Goal: Answer question/provide support

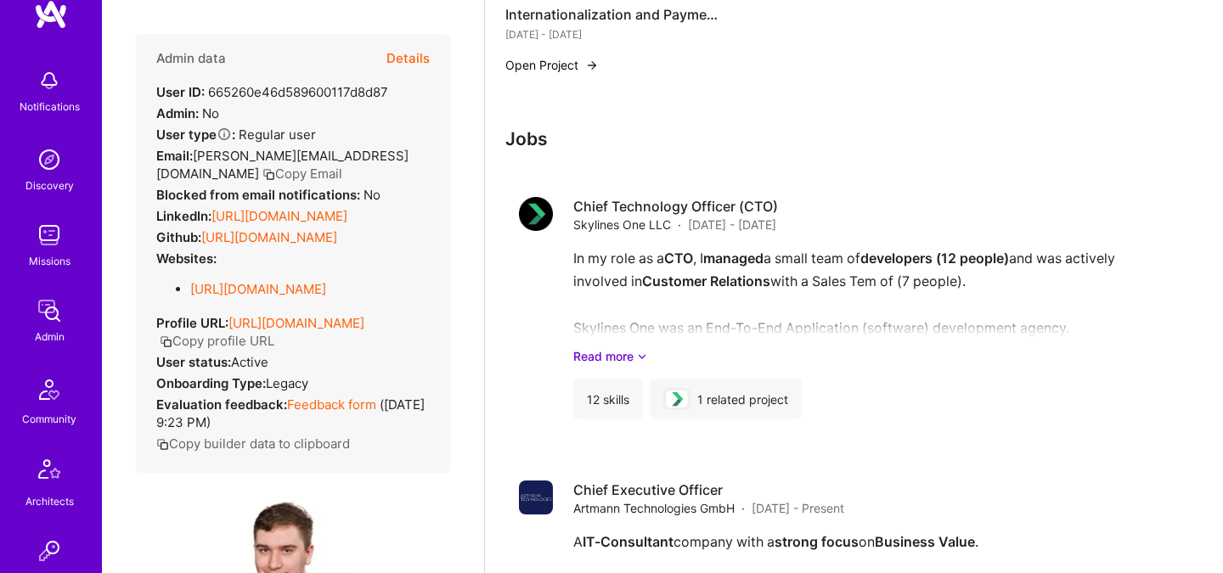
scroll to position [49, 0]
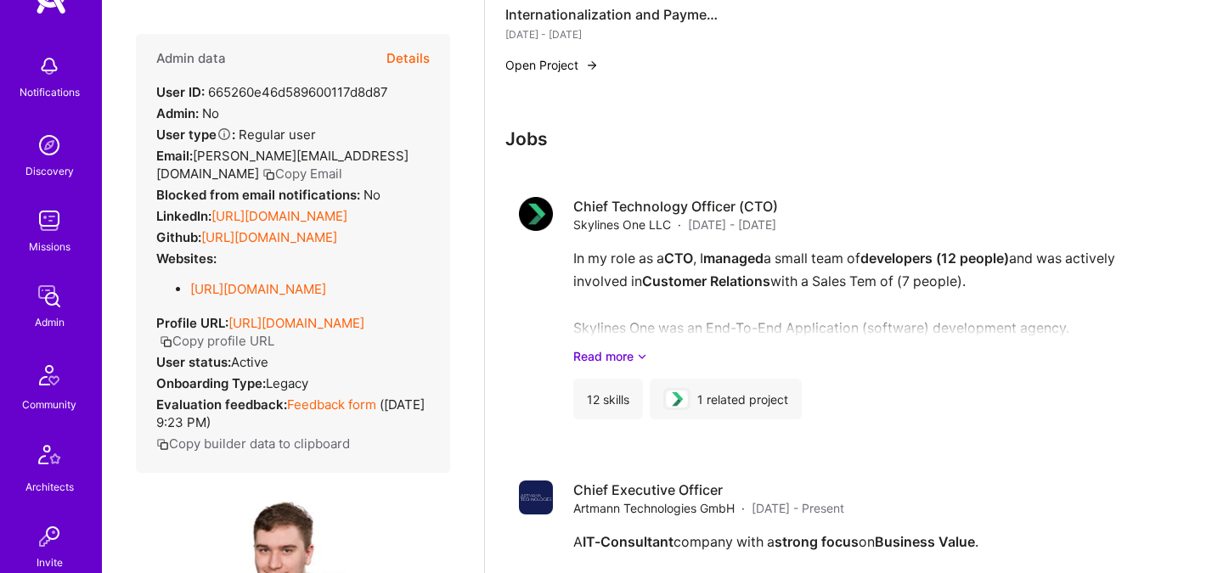
click at [59, 220] on img at bounding box center [49, 221] width 34 height 34
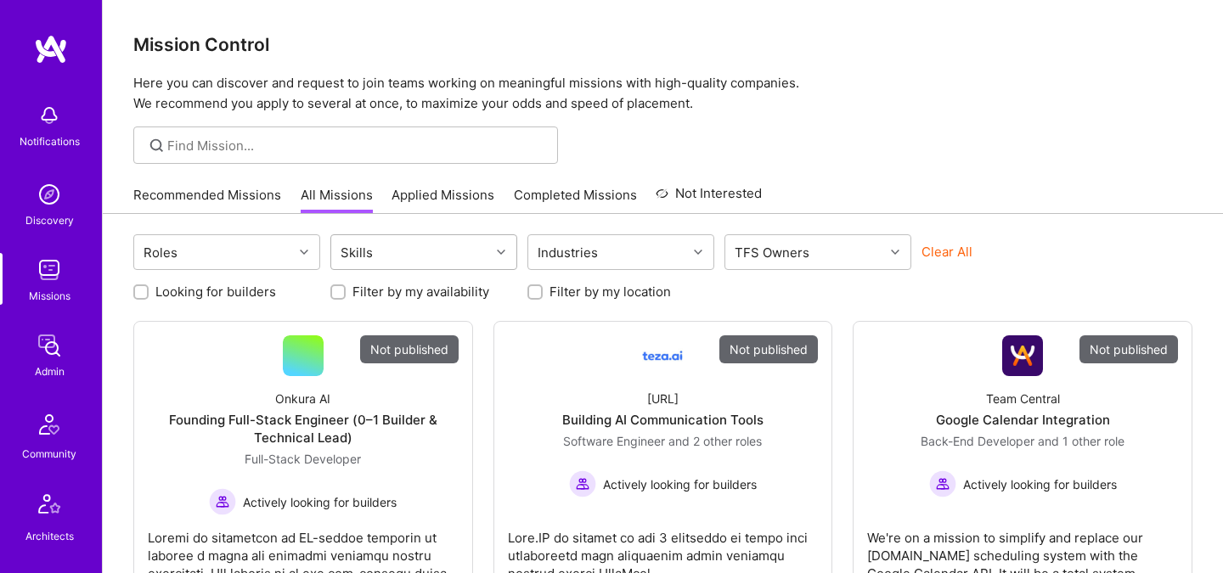
click at [458, 249] on div "Skills" at bounding box center [410, 252] width 159 height 34
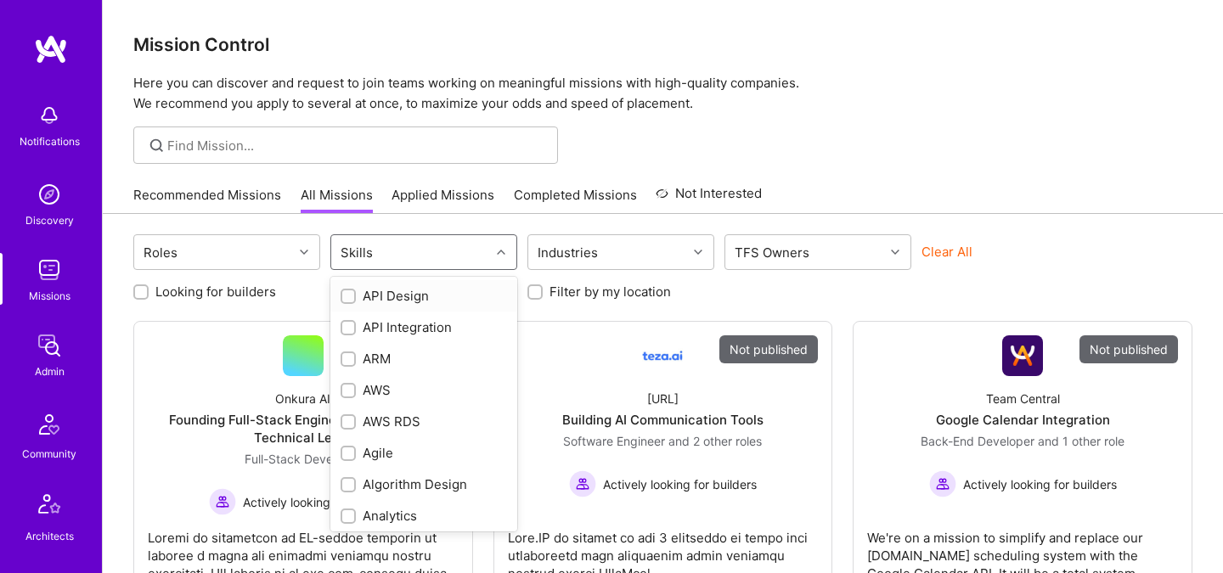
click at [412, 291] on div "API Design" at bounding box center [423, 296] width 166 height 18
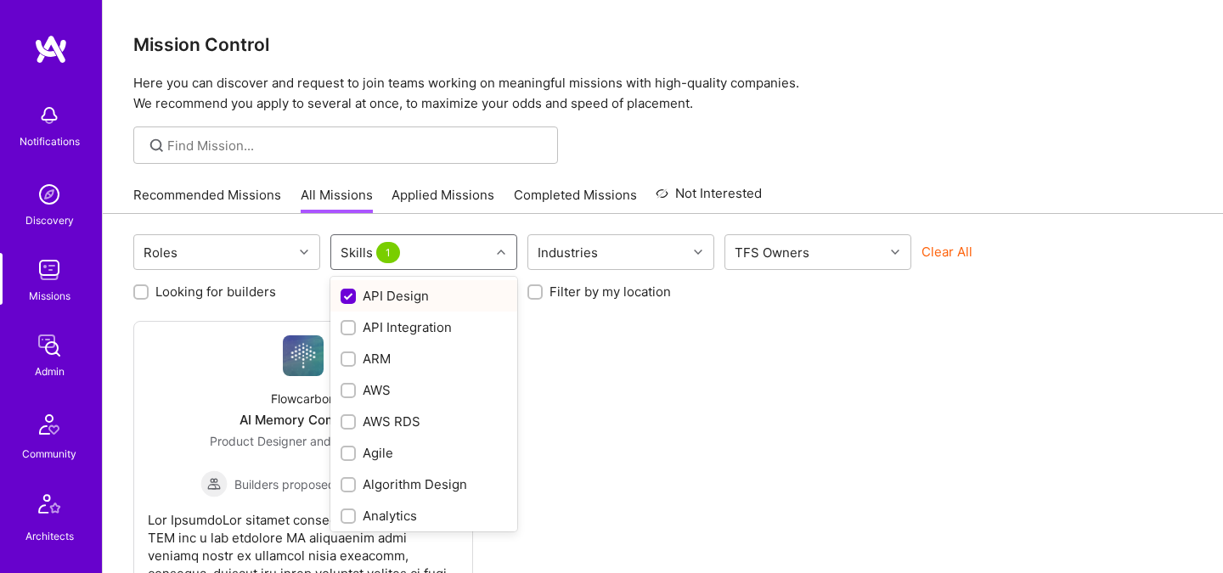
click at [412, 291] on div "API Design" at bounding box center [423, 296] width 166 height 18
checkbox input "false"
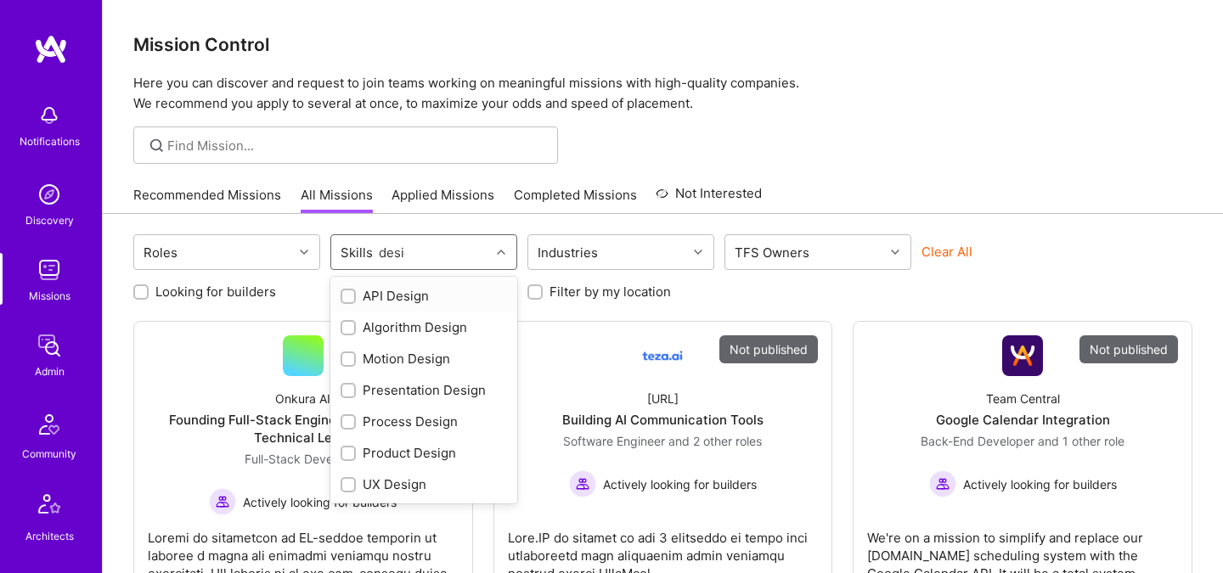
type input "design"
click at [354, 295] on div at bounding box center [347, 296] width 15 height 15
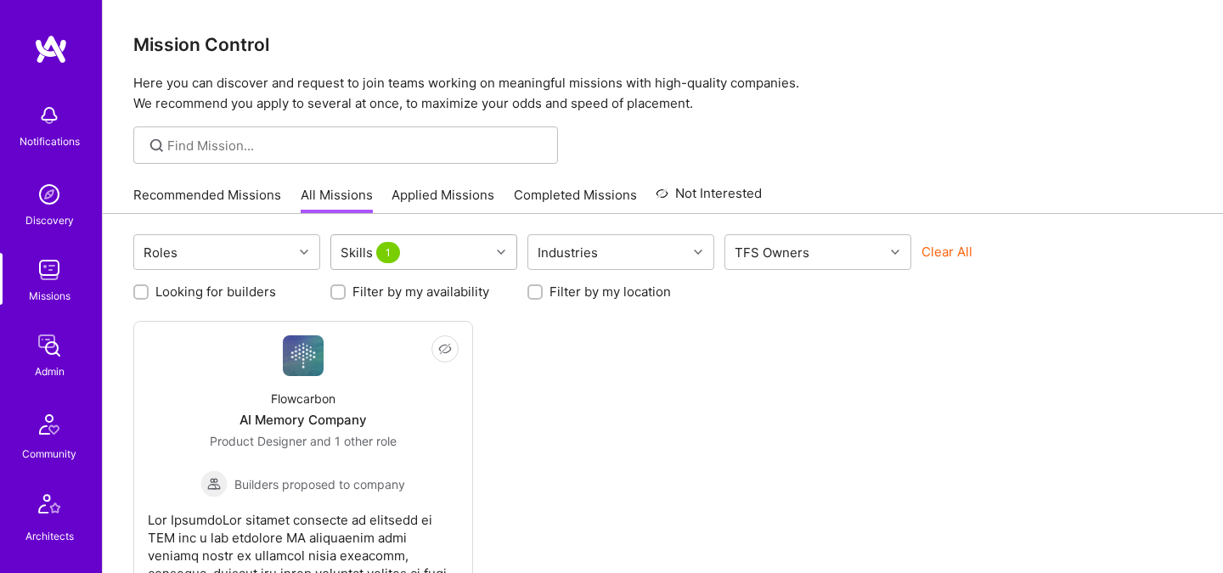
click at [425, 248] on div "Skills 1" at bounding box center [410, 252] width 159 height 34
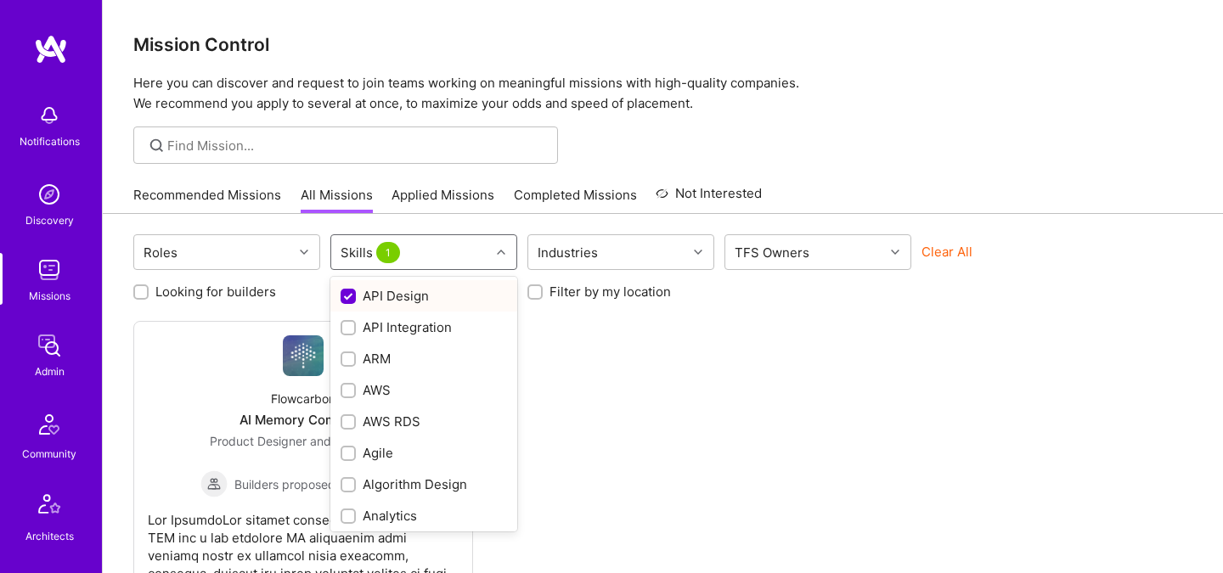
checkbox input "false"
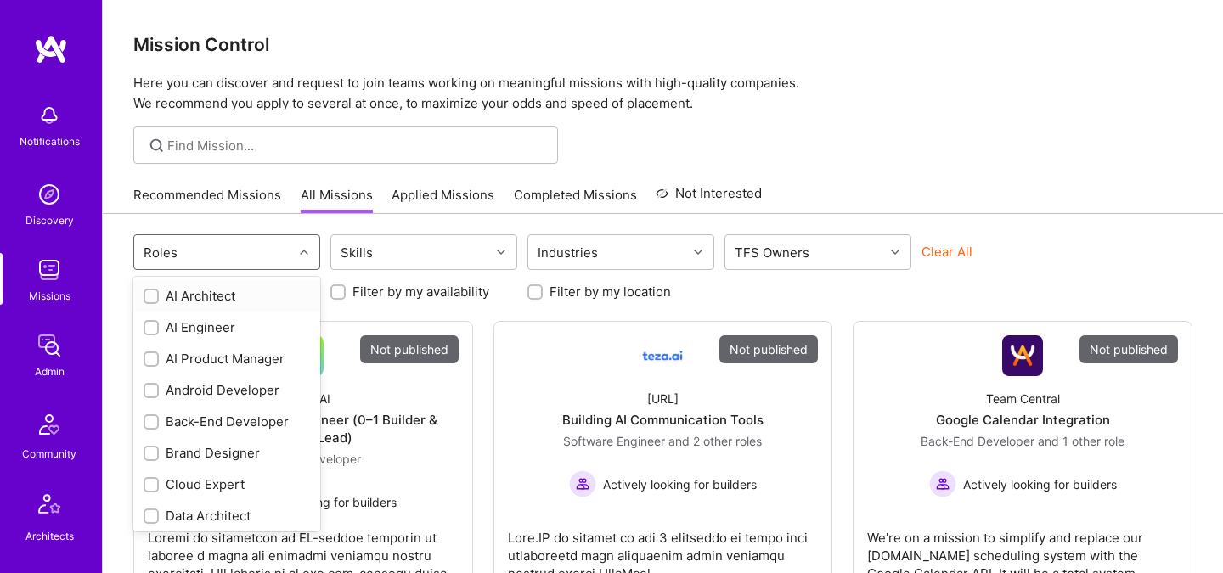
click at [276, 261] on div "Roles" at bounding box center [213, 252] width 159 height 34
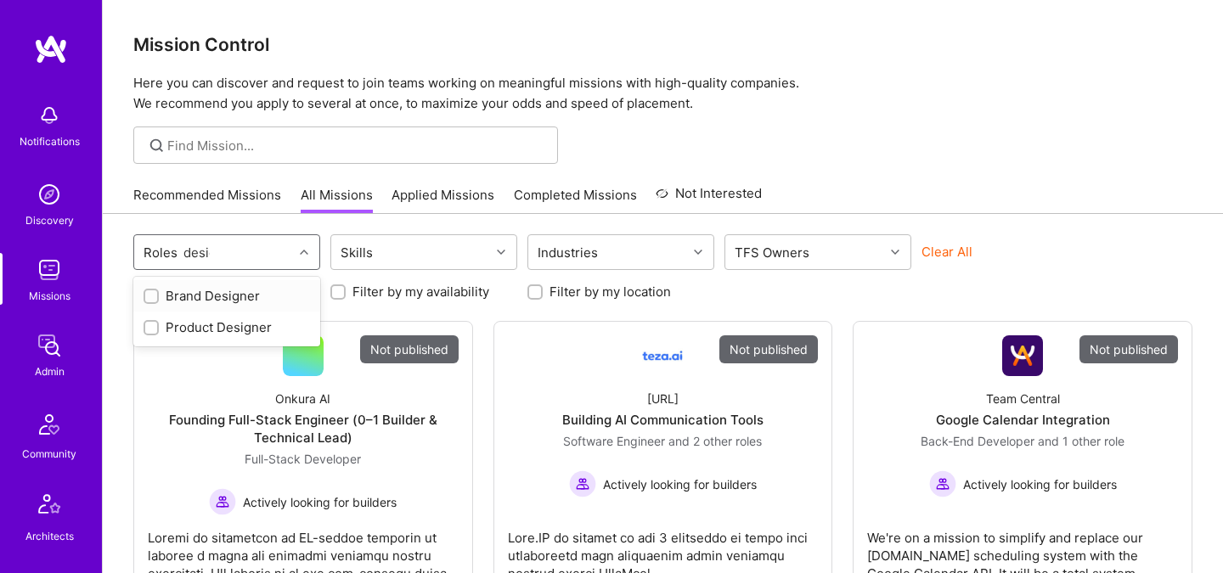
type input "design"
click at [150, 321] on div at bounding box center [150, 327] width 15 height 15
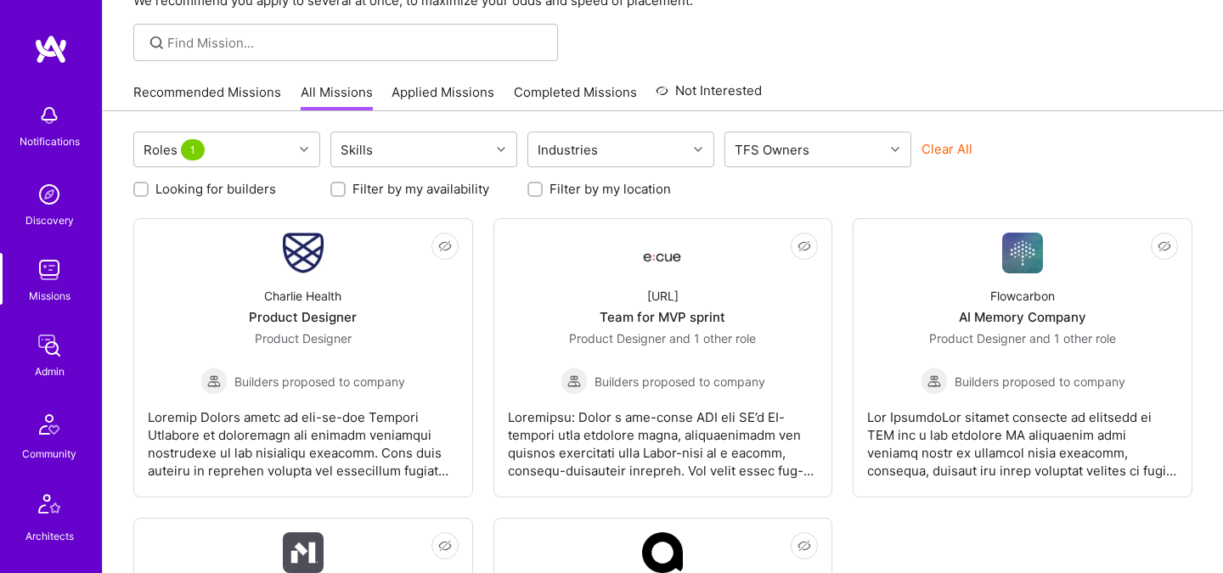
scroll to position [102, 0]
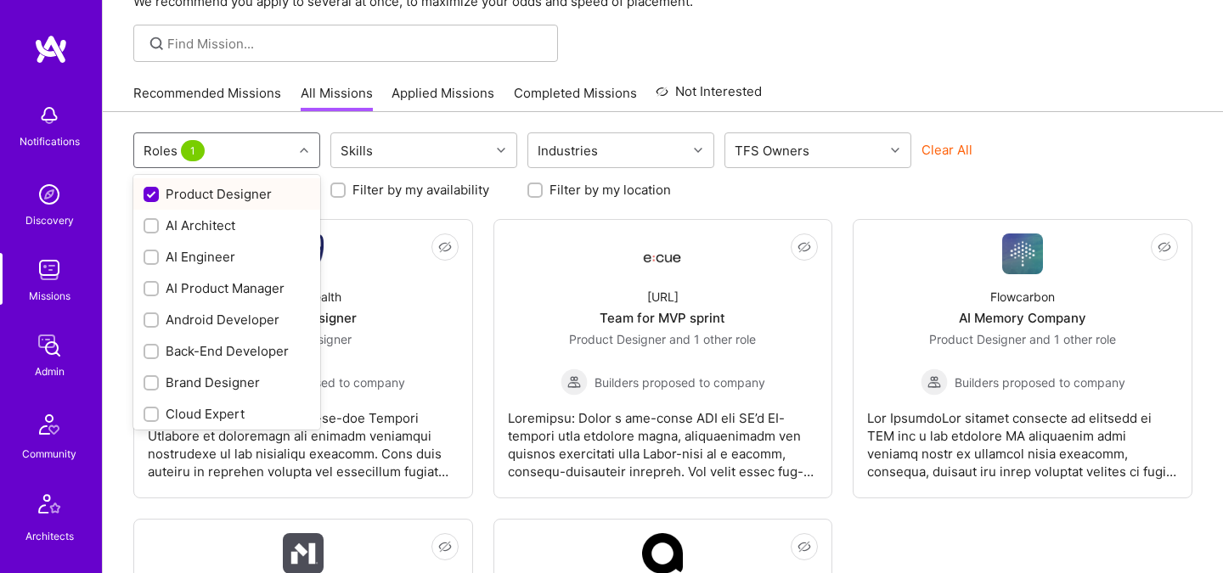
click at [250, 143] on div "Roles 1" at bounding box center [213, 150] width 159 height 34
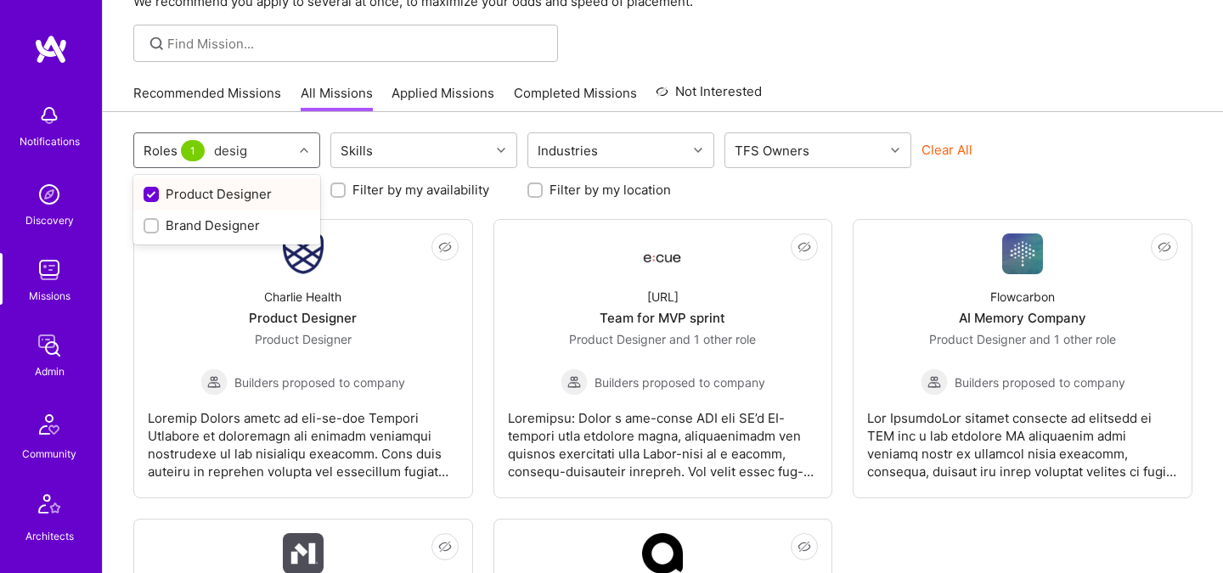
type input "design"
click at [171, 226] on div "Brand Designer" at bounding box center [226, 226] width 166 height 18
click at [271, 123] on div "Roles 2 Skills Industries TFS Owners Clear All Looking for builders Filter by m…" at bounding box center [663, 475] width 1120 height 727
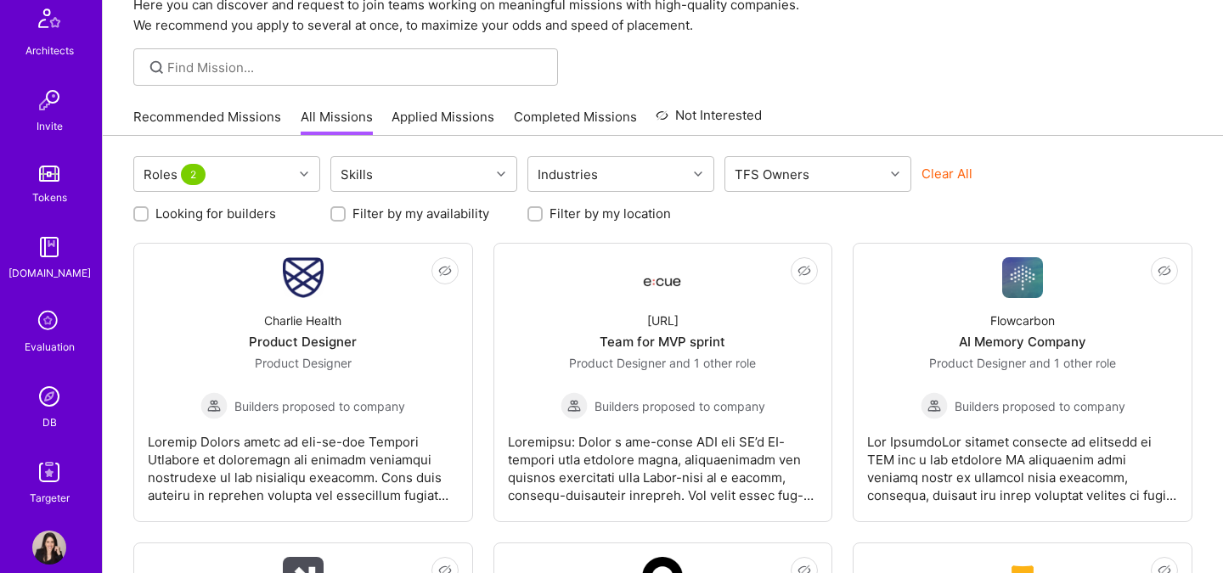
scroll to position [510, 0]
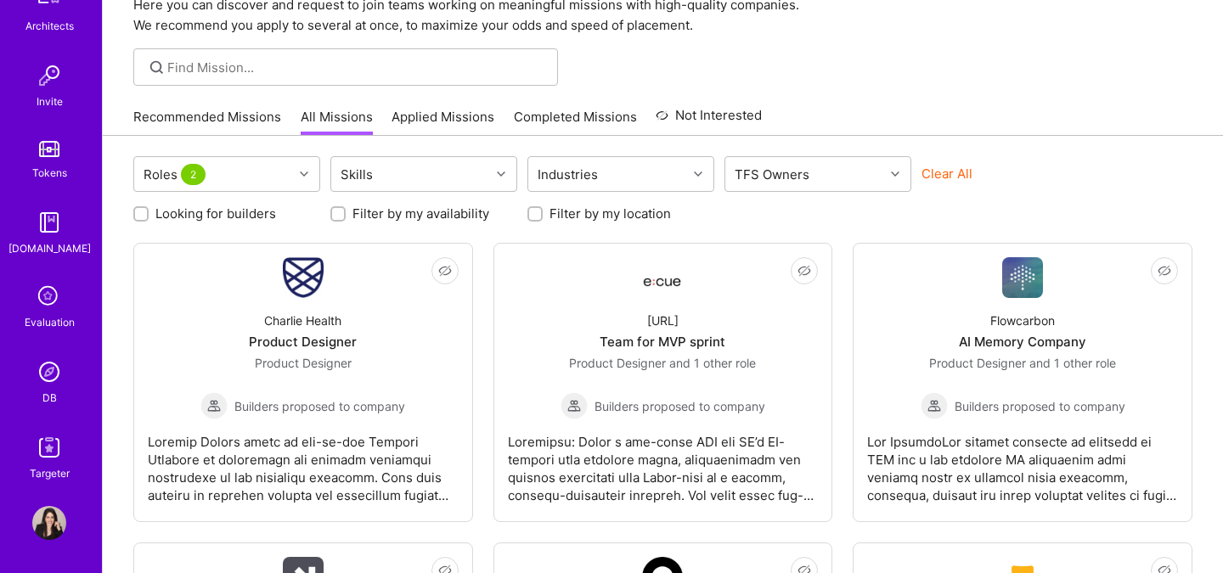
click at [44, 374] on img at bounding box center [49, 372] width 34 height 34
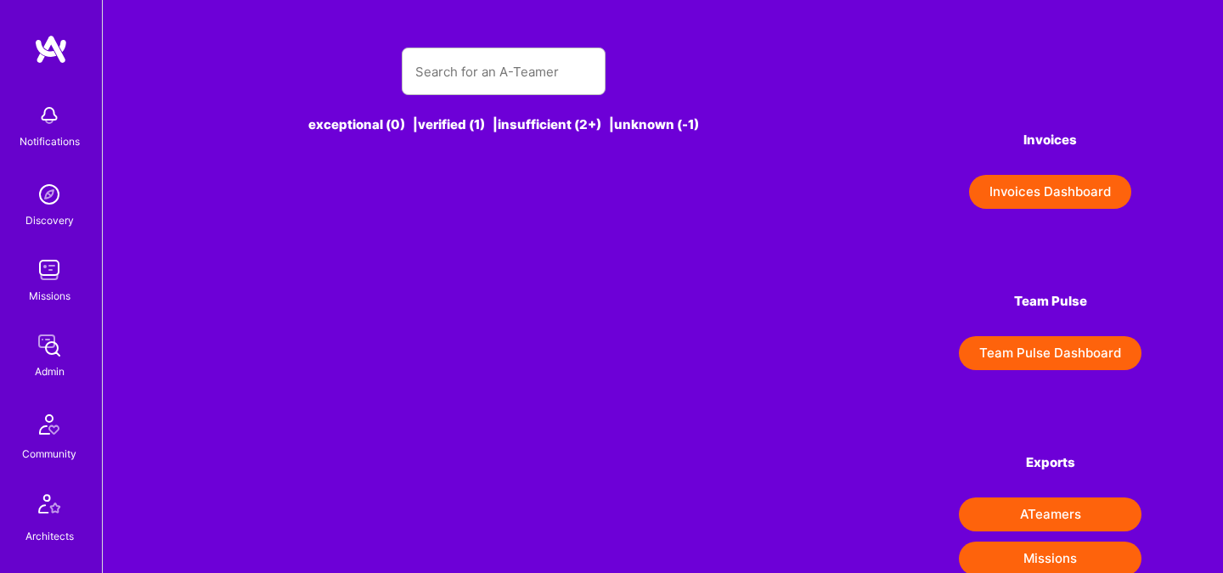
click at [481, 37] on div "exceptional (0) | verified (1) | insufficient (2+) | unknown (-1)" at bounding box center [503, 100] width 639 height 147
click at [478, 65] on input "text" at bounding box center [503, 71] width 177 height 43
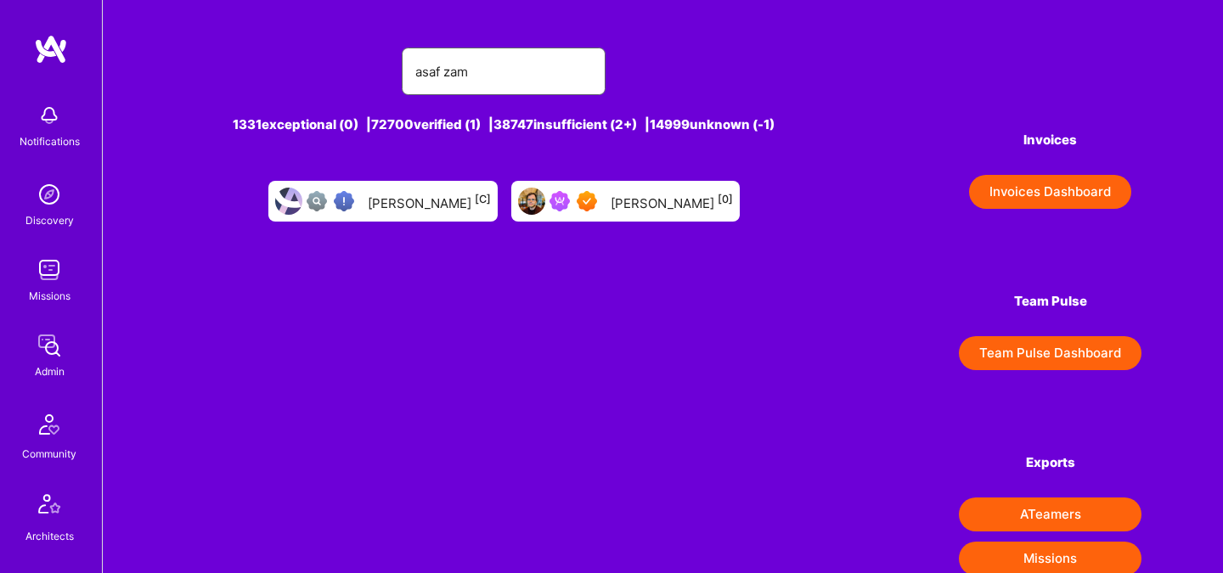
type input "asaf zamir"
click at [650, 222] on link "Asaf Zamir [0]" at bounding box center [625, 201] width 242 height 54
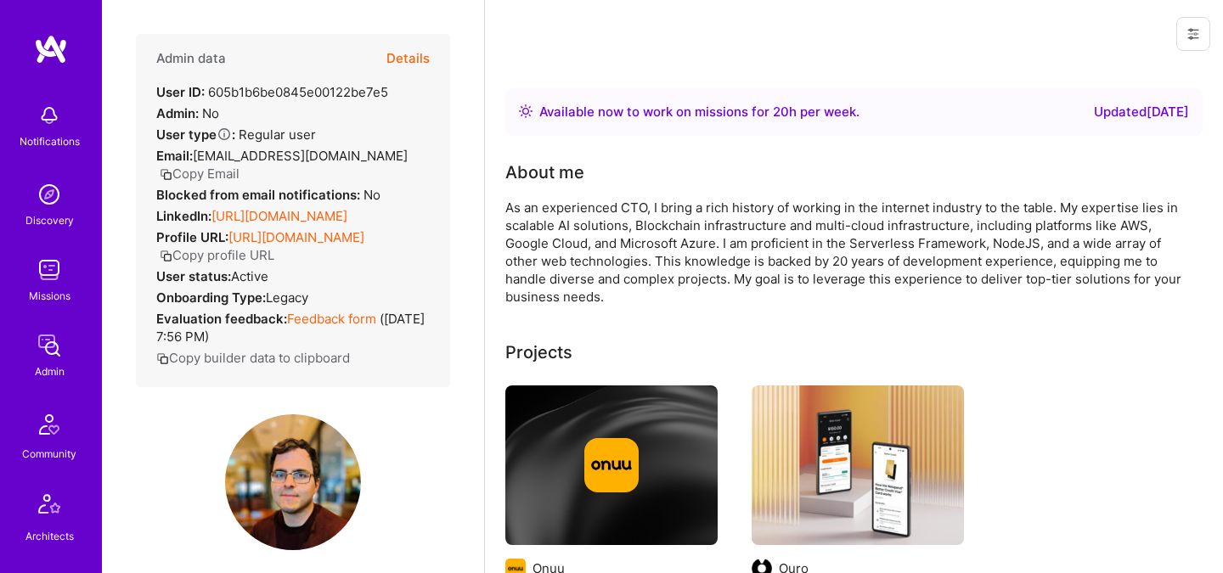
click at [401, 59] on button "Details" at bounding box center [407, 58] width 43 height 49
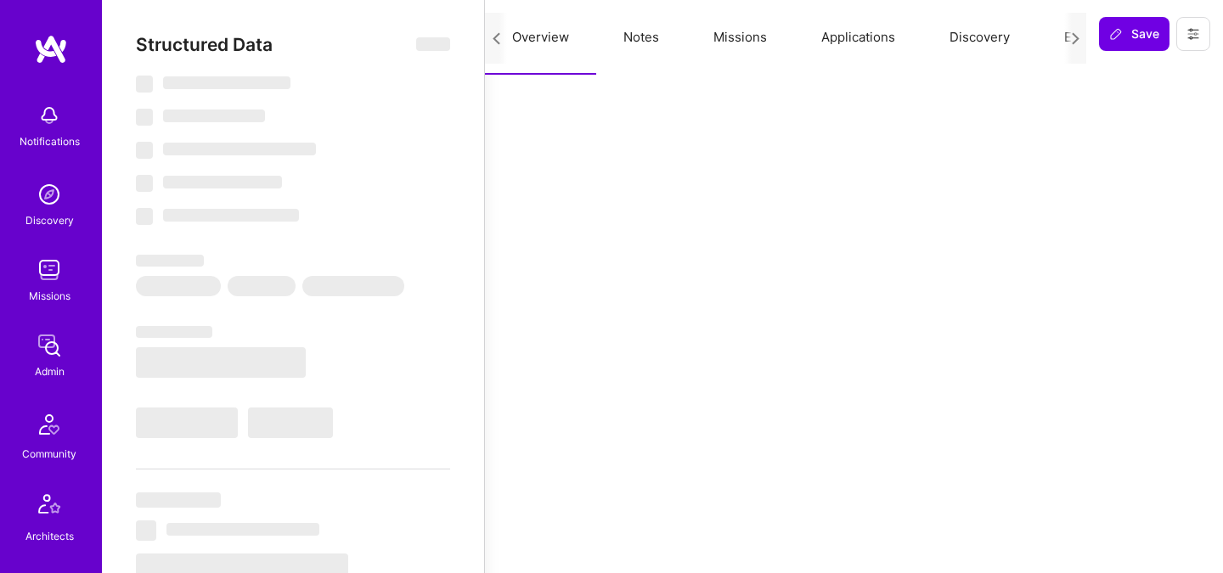
scroll to position [0, 65]
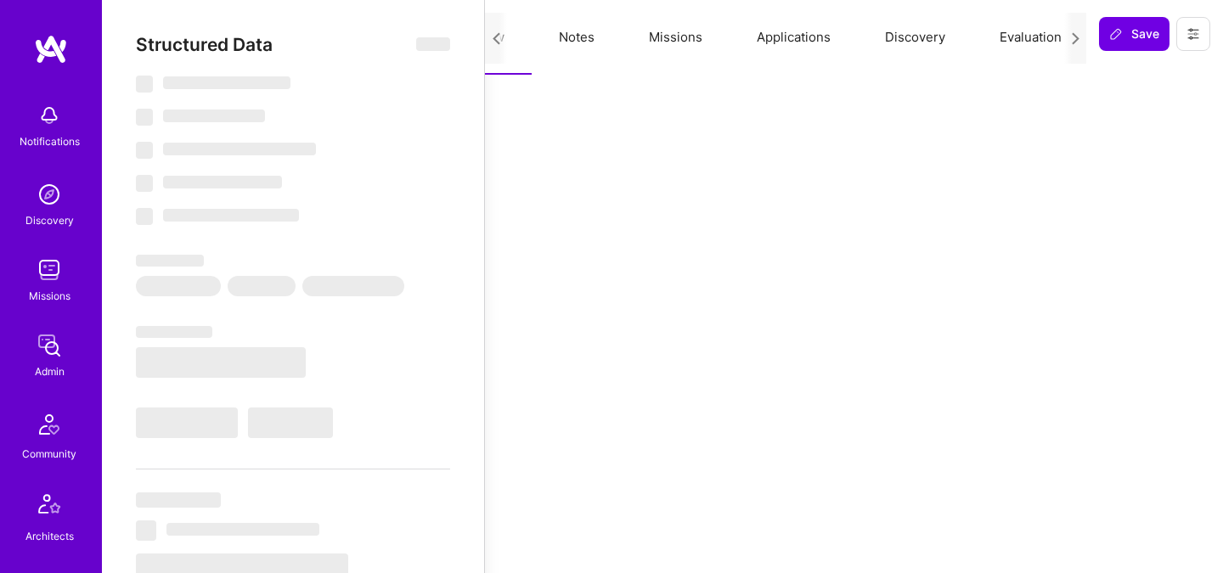
click at [1023, 45] on button "Evaluation" at bounding box center [1030, 37] width 116 height 75
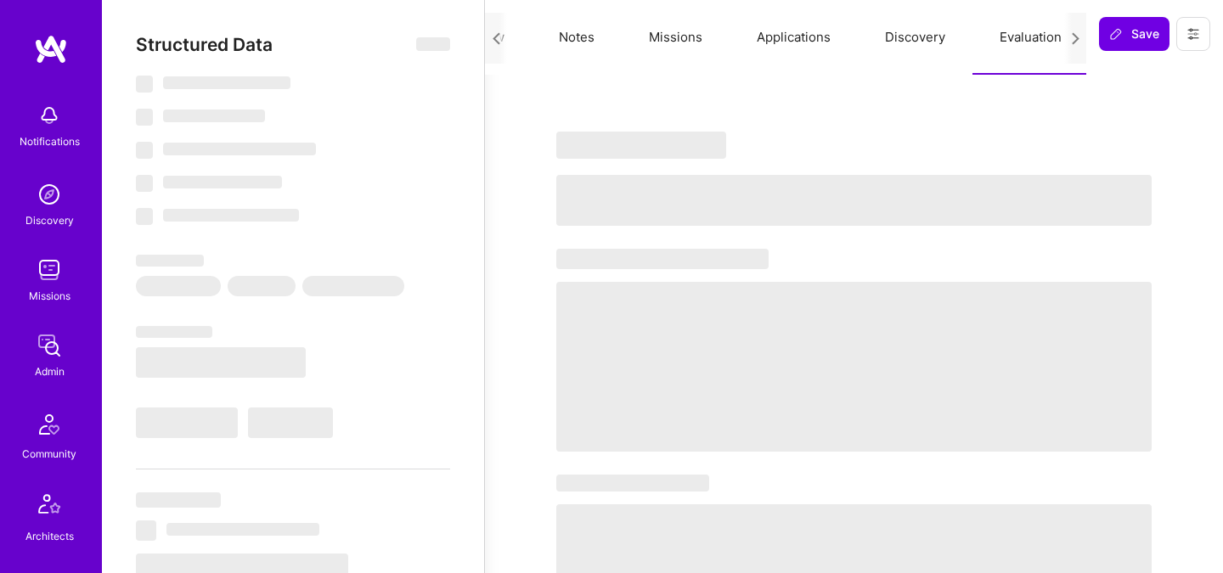
select select "Right Now"
select select "7"
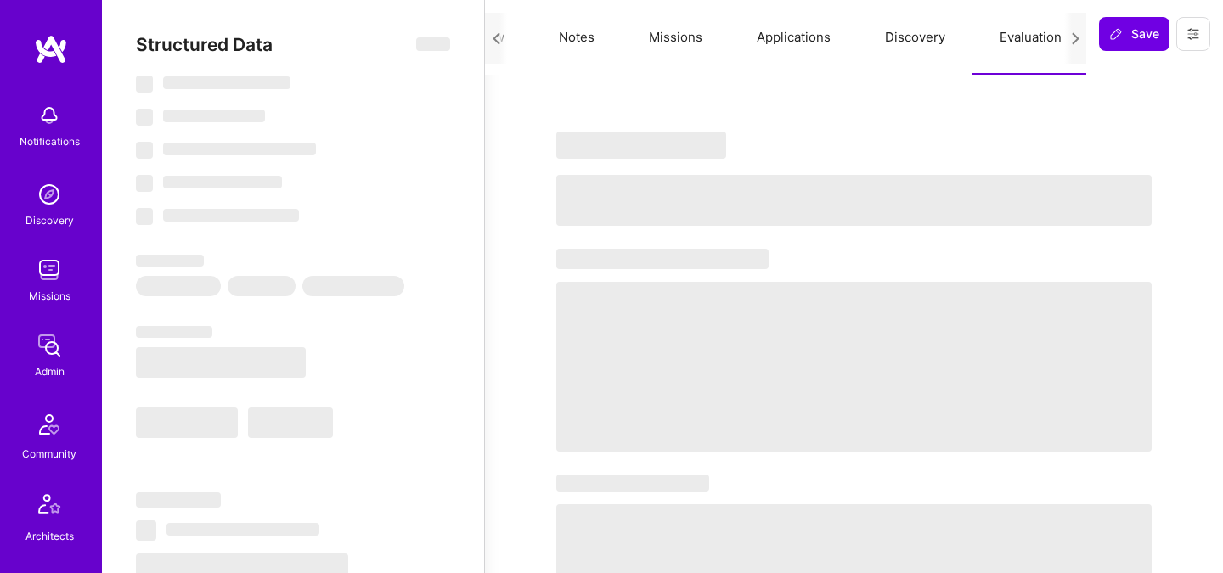
select select "US"
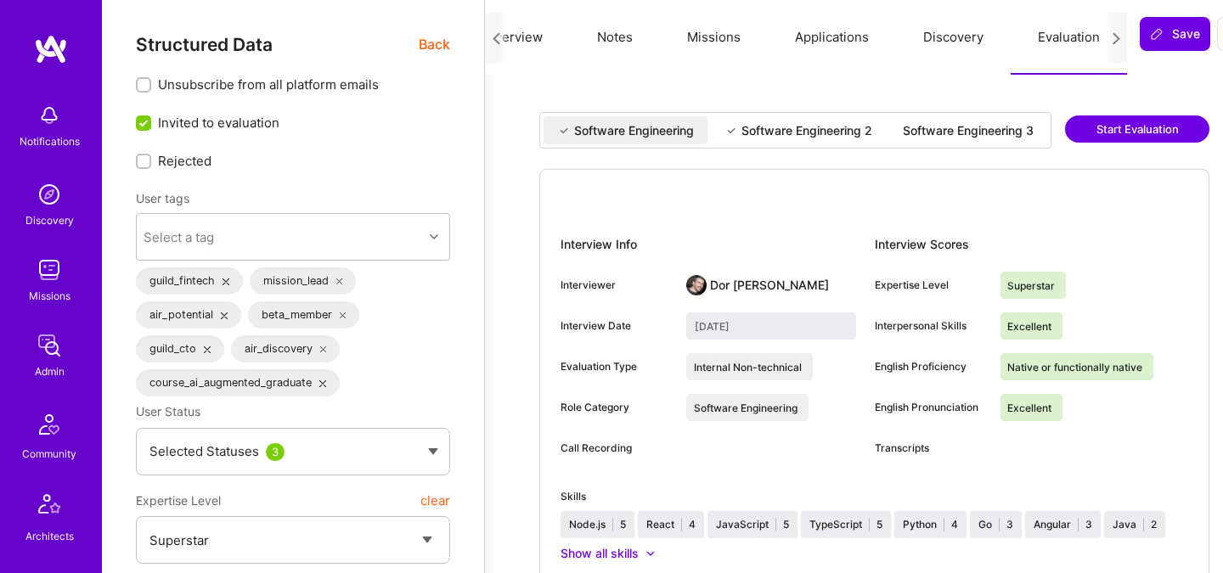
scroll to position [0, 23]
click at [903, 139] on div "Software Engineering 3" at bounding box center [968, 130] width 131 height 17
type input "July 30, 2025"
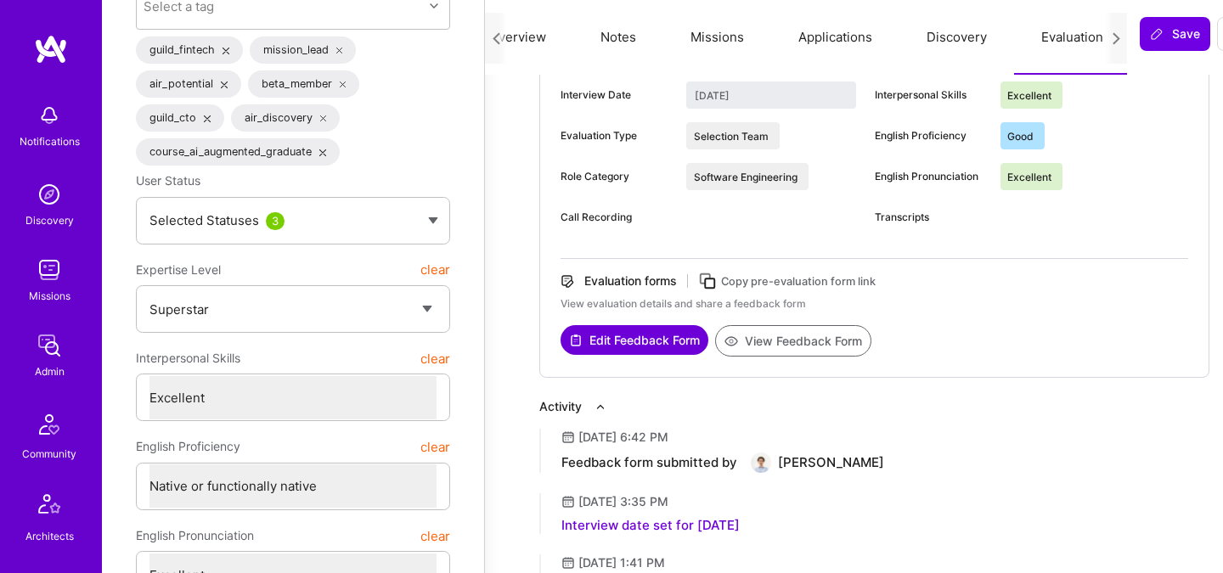
scroll to position [253, 0]
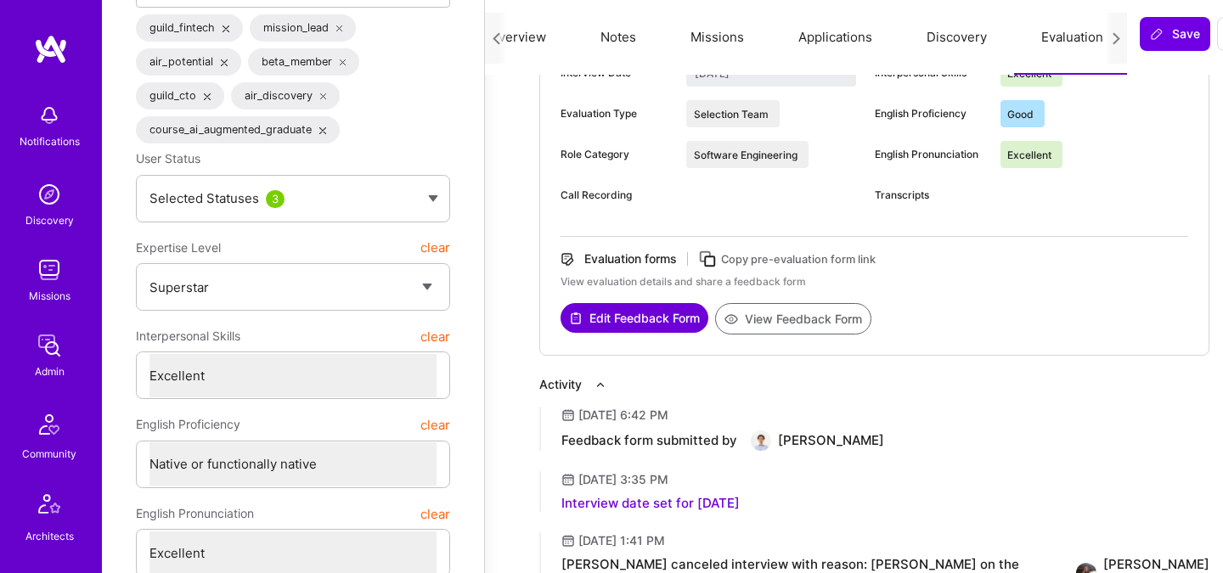
click at [765, 335] on button "View Feedback Form" at bounding box center [793, 318] width 156 height 31
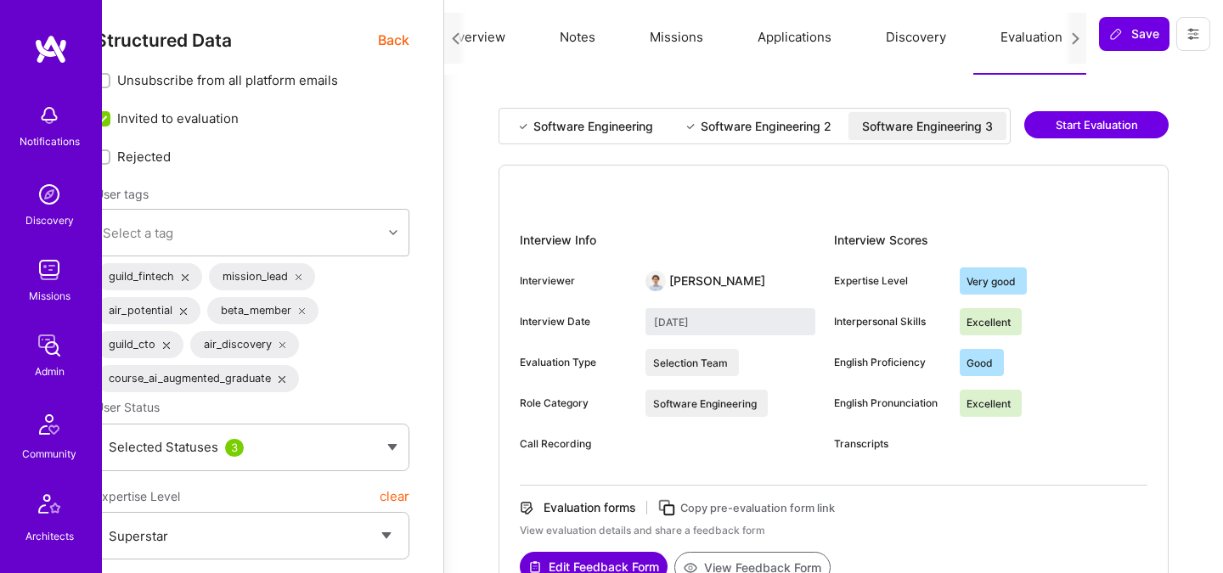
scroll to position [0, 42]
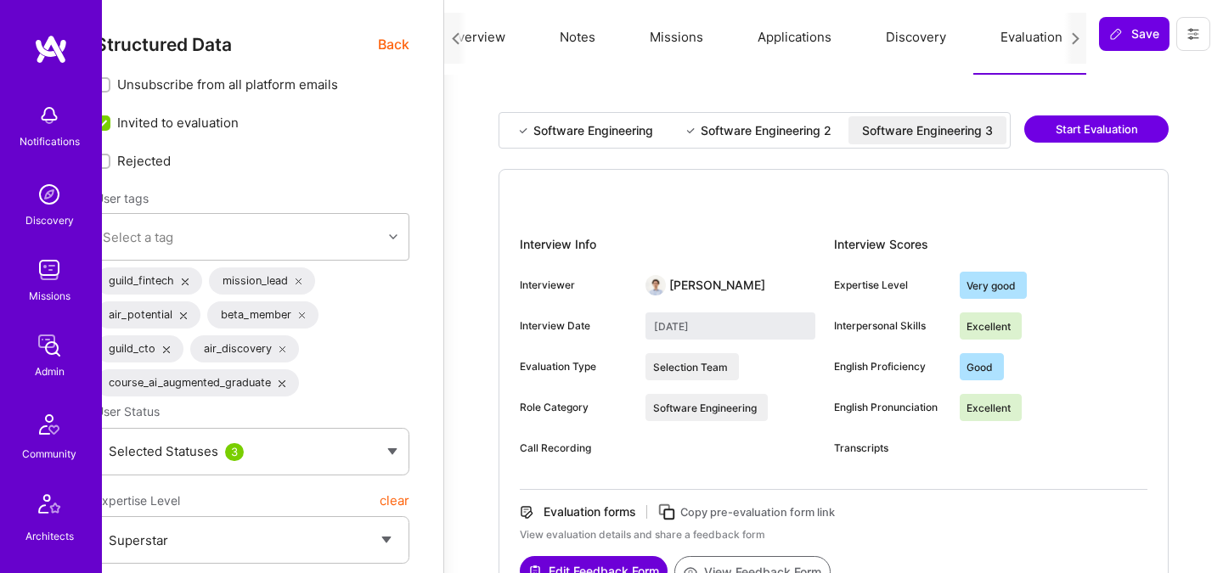
click at [609, 126] on div "Software Engineering" at bounding box center [593, 130] width 120 height 17
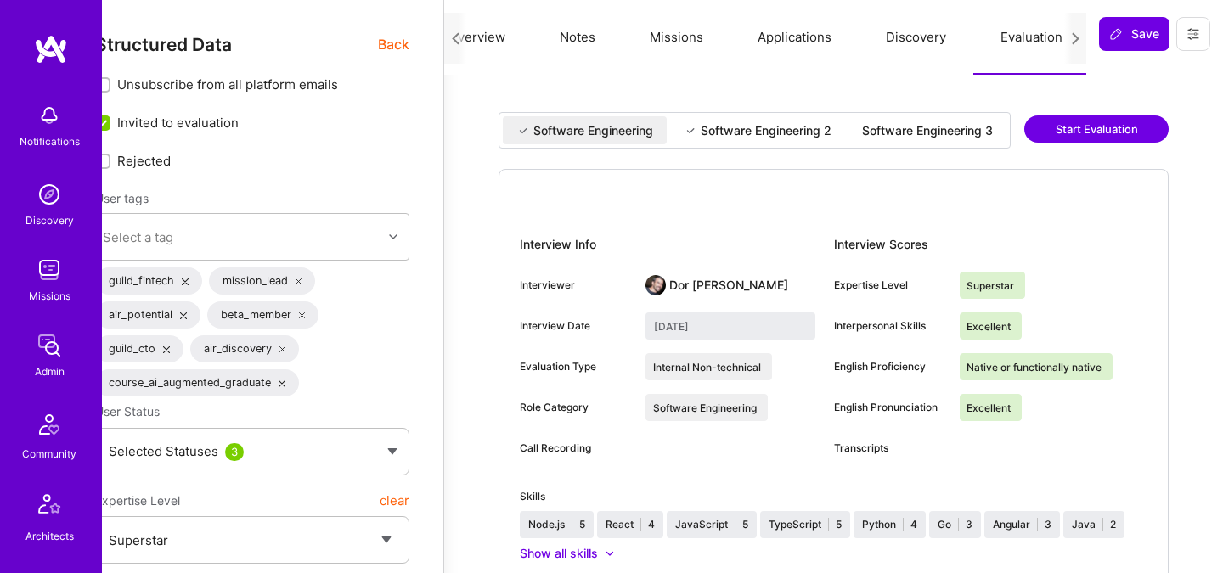
click at [720, 138] on div "Software Engineering 2" at bounding box center [765, 130] width 131 height 17
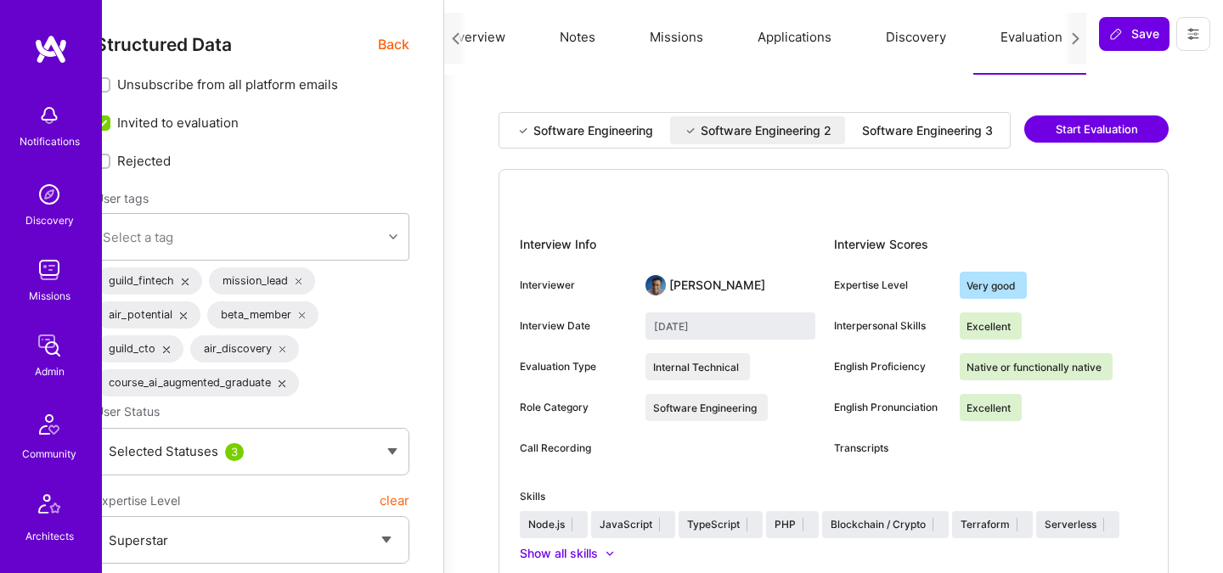
click at [610, 136] on div "Software Engineering" at bounding box center [593, 130] width 120 height 17
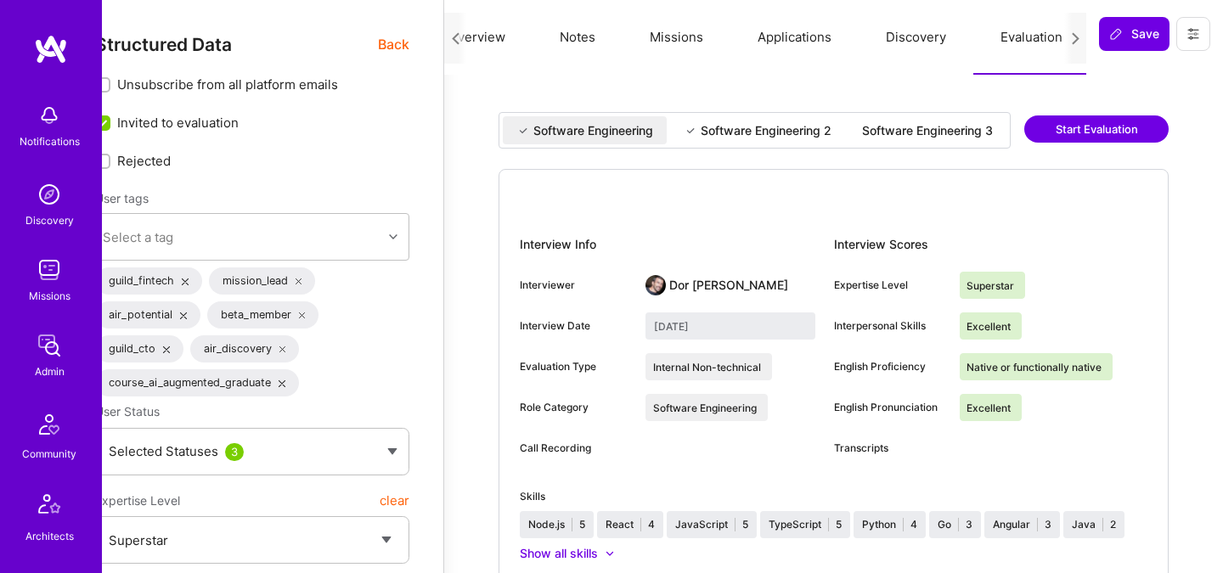
click at [786, 127] on div "Software Engineering 2" at bounding box center [765, 130] width 131 height 17
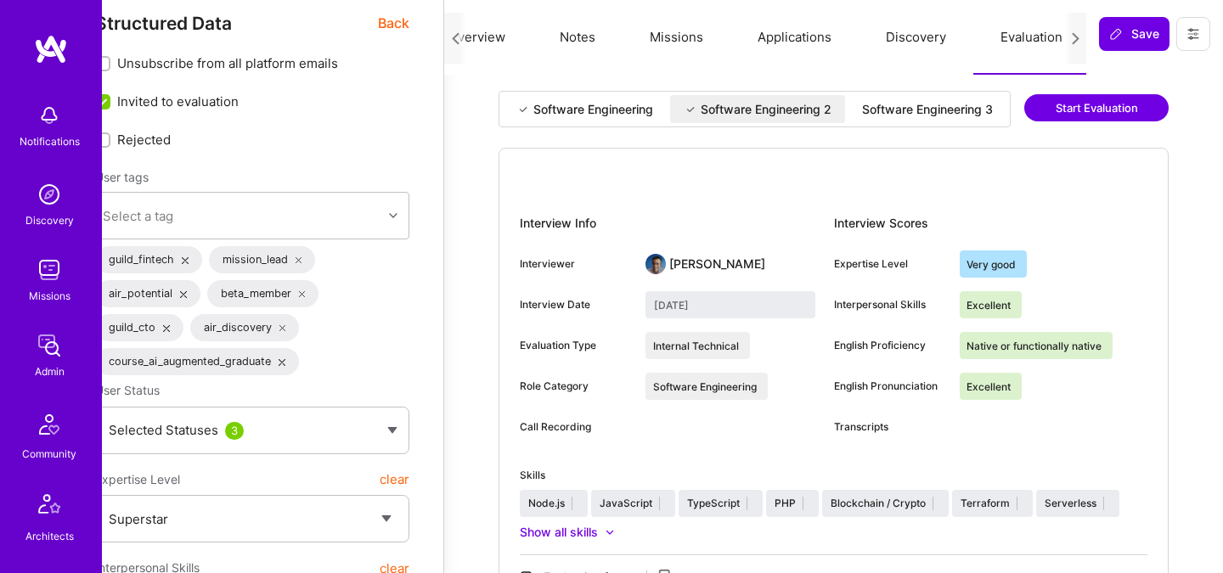
scroll to position [25, 42]
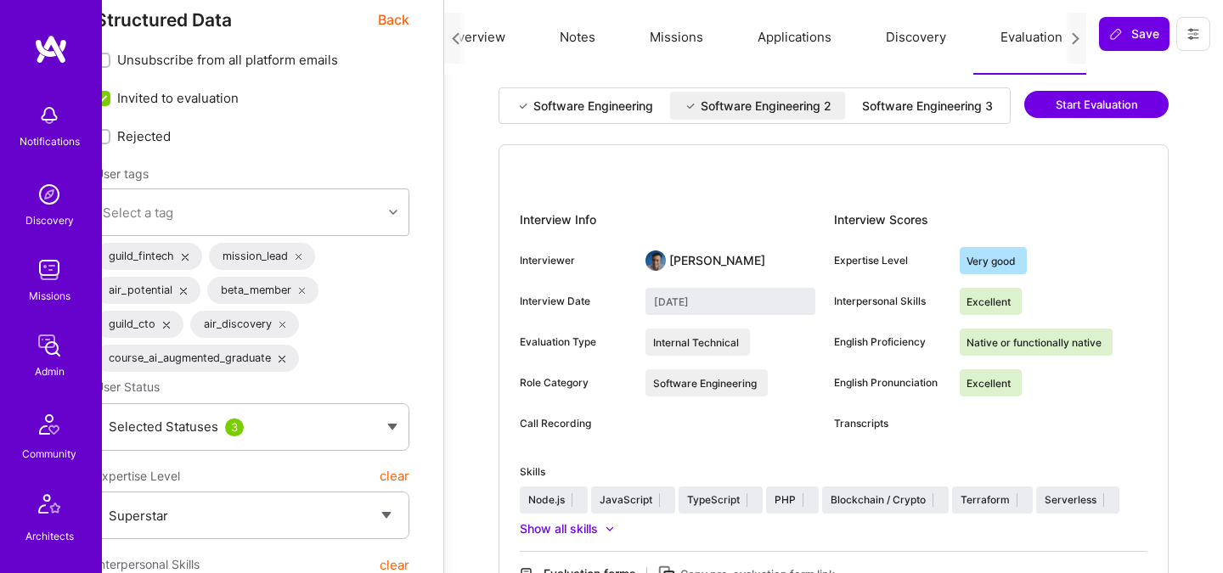
click at [618, 107] on div "Software Engineering" at bounding box center [593, 106] width 120 height 17
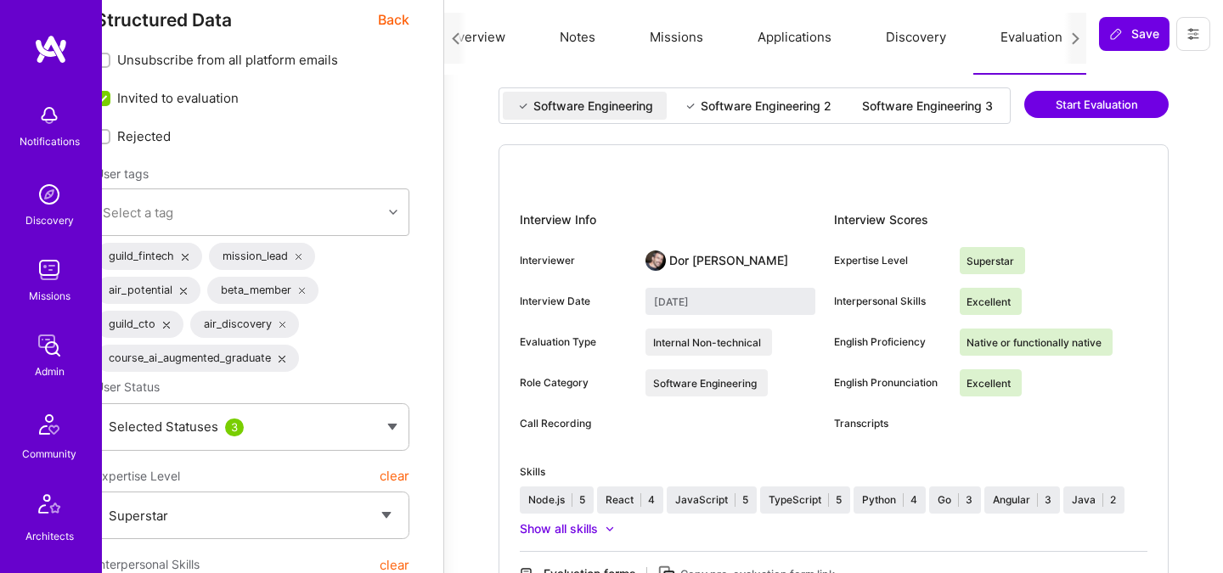
click at [751, 112] on div "Software Engineering 2" at bounding box center [765, 106] width 131 height 17
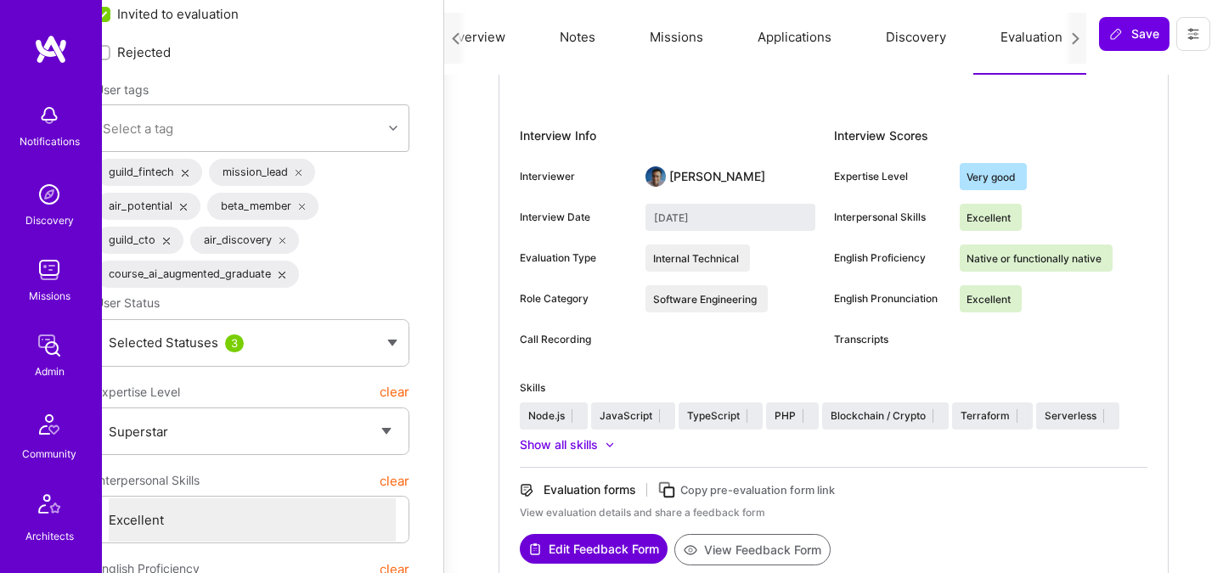
scroll to position [0, 42]
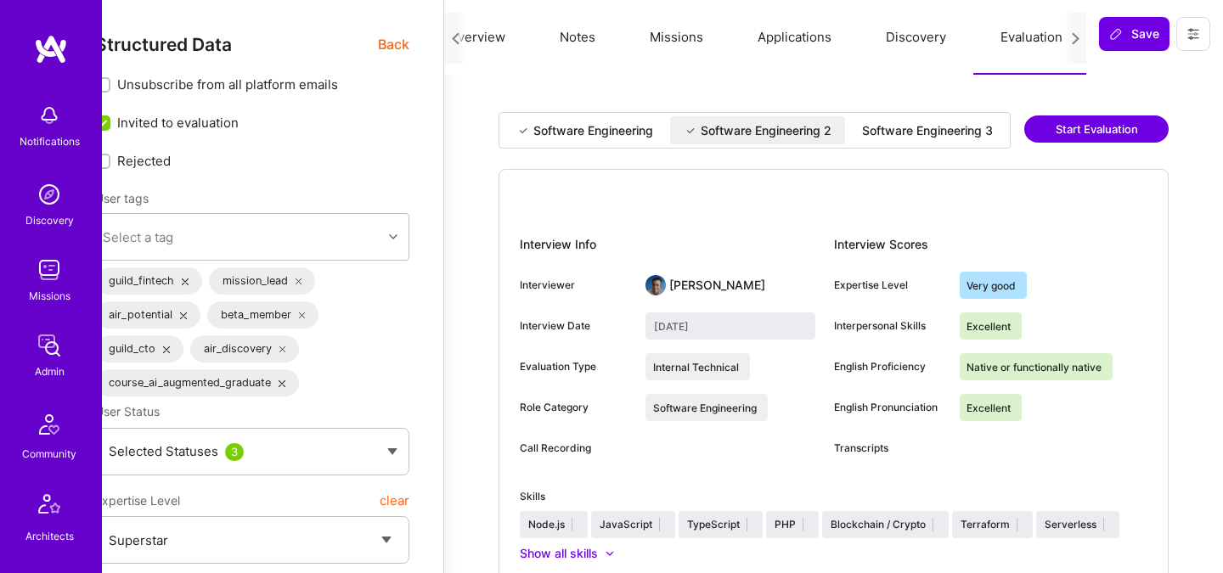
click at [622, 128] on div "Software Engineering" at bounding box center [593, 130] width 120 height 17
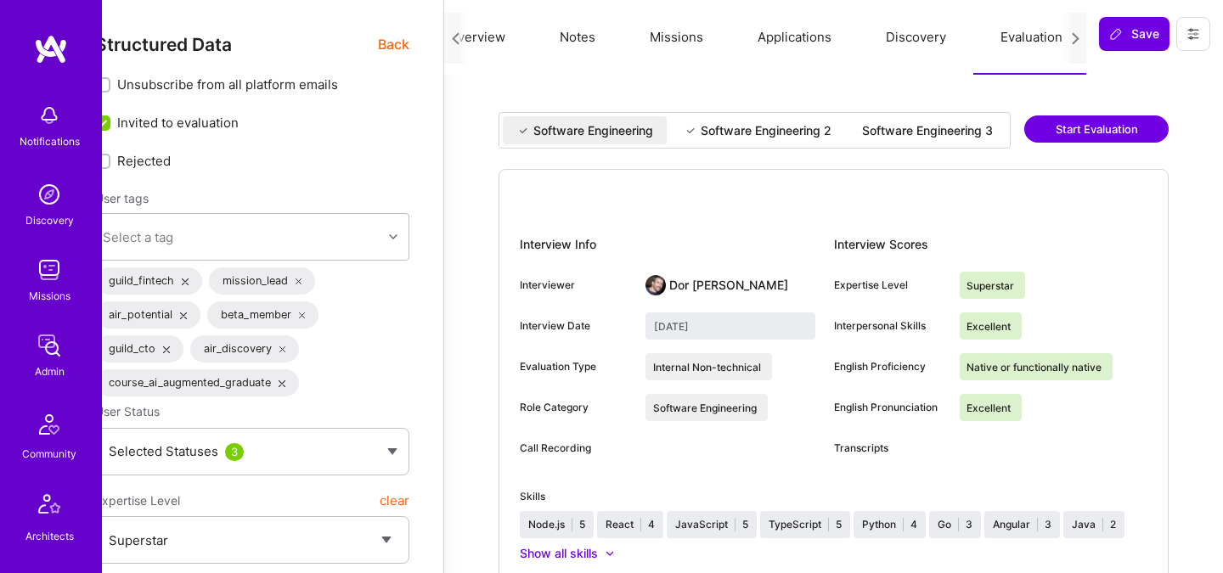
click at [742, 143] on div "Software Engineering 2" at bounding box center [757, 130] width 175 height 28
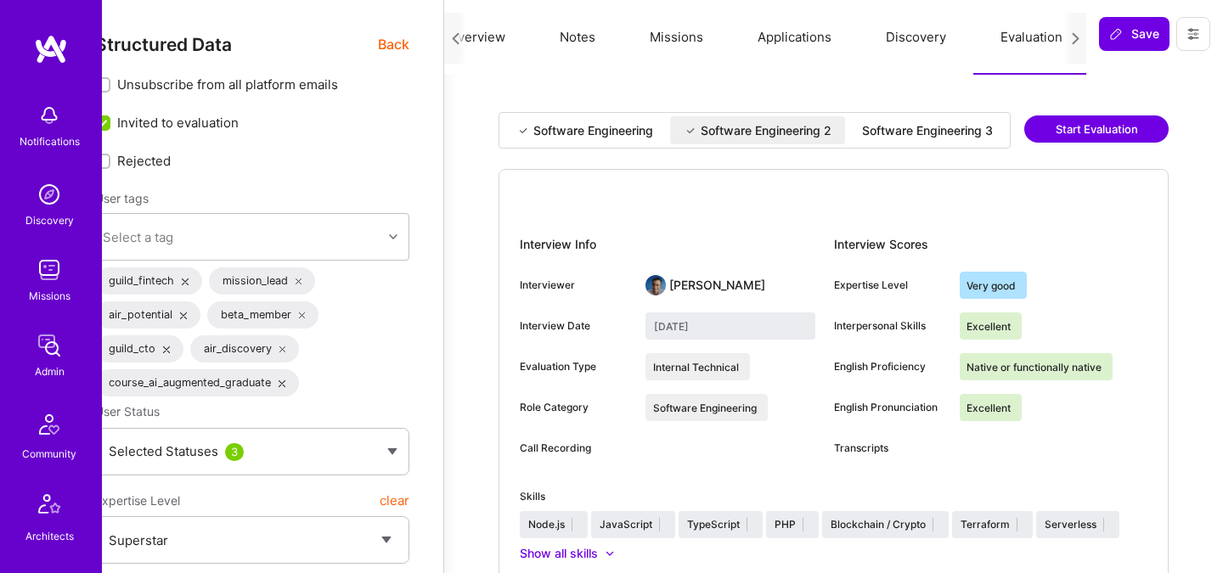
type input "November 14, 2024"
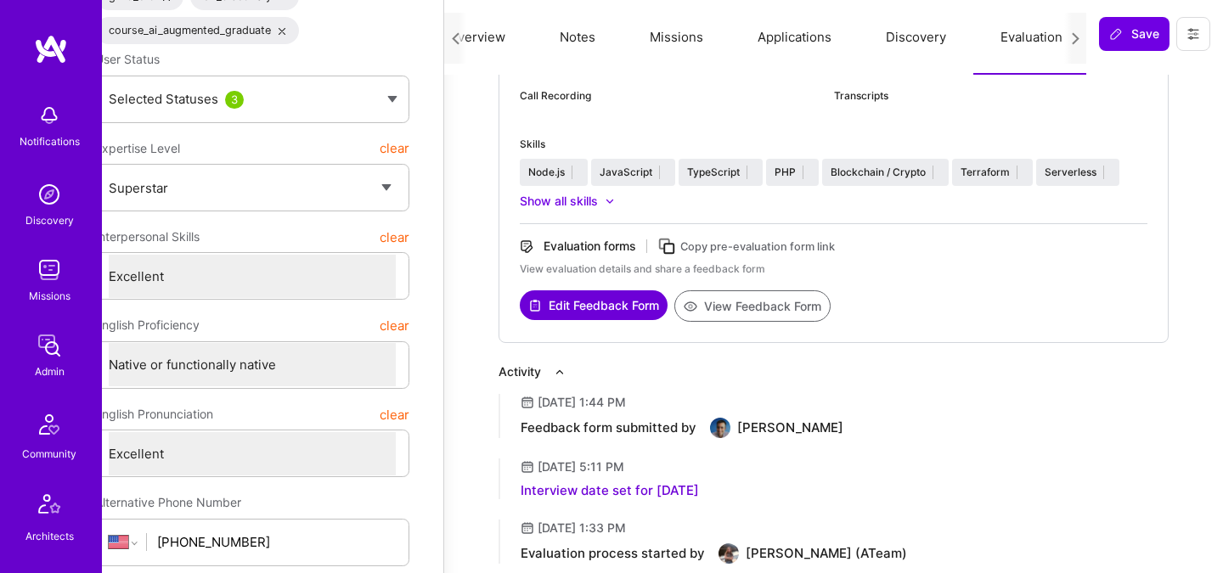
scroll to position [361, 42]
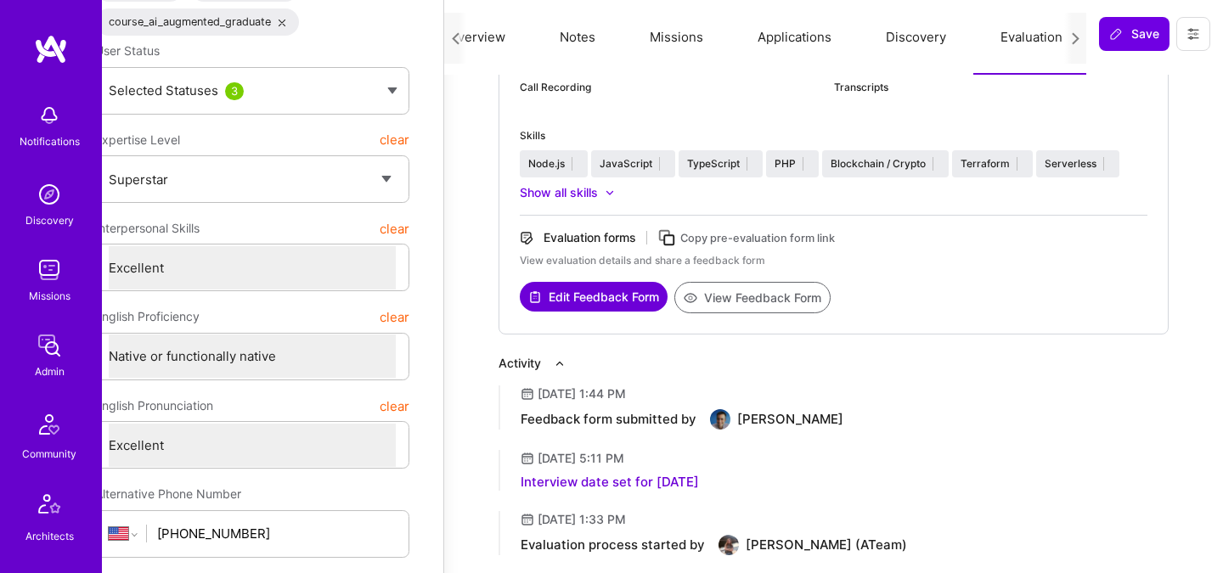
click at [718, 313] on button "View Feedback Form" at bounding box center [752, 297] width 156 height 31
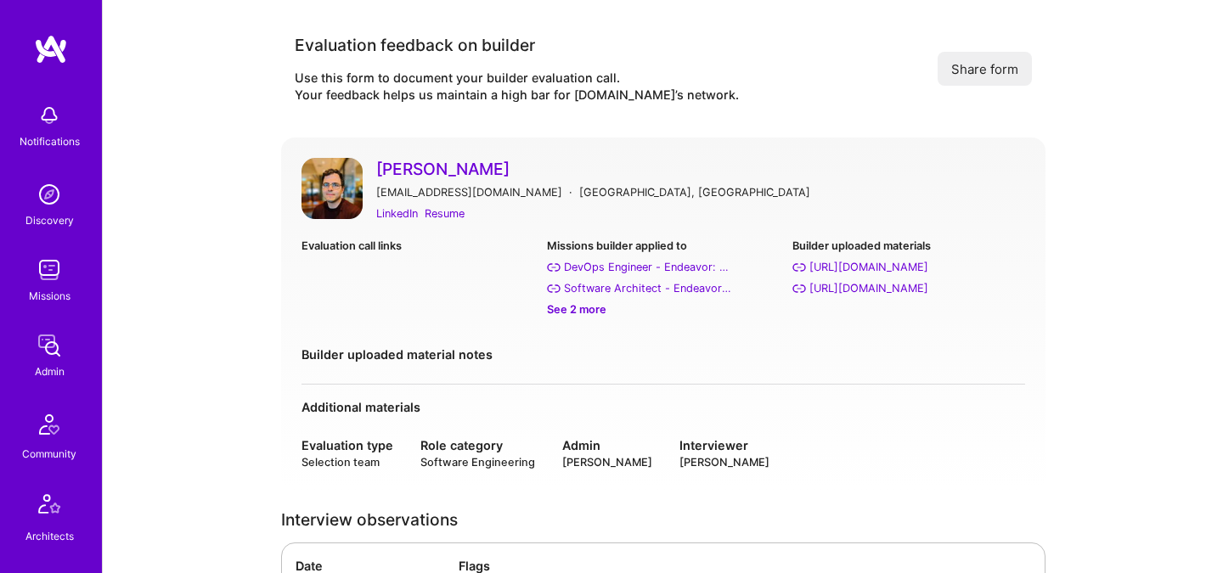
click at [594, 308] on div "See 2 more" at bounding box center [663, 310] width 232 height 18
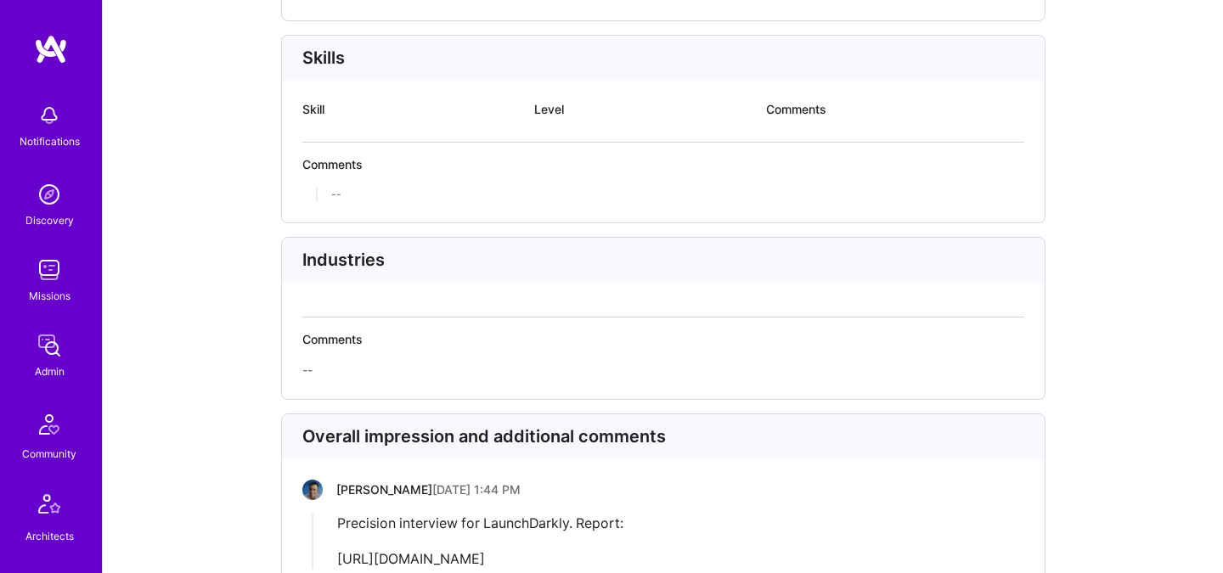
scroll to position [3295, 0]
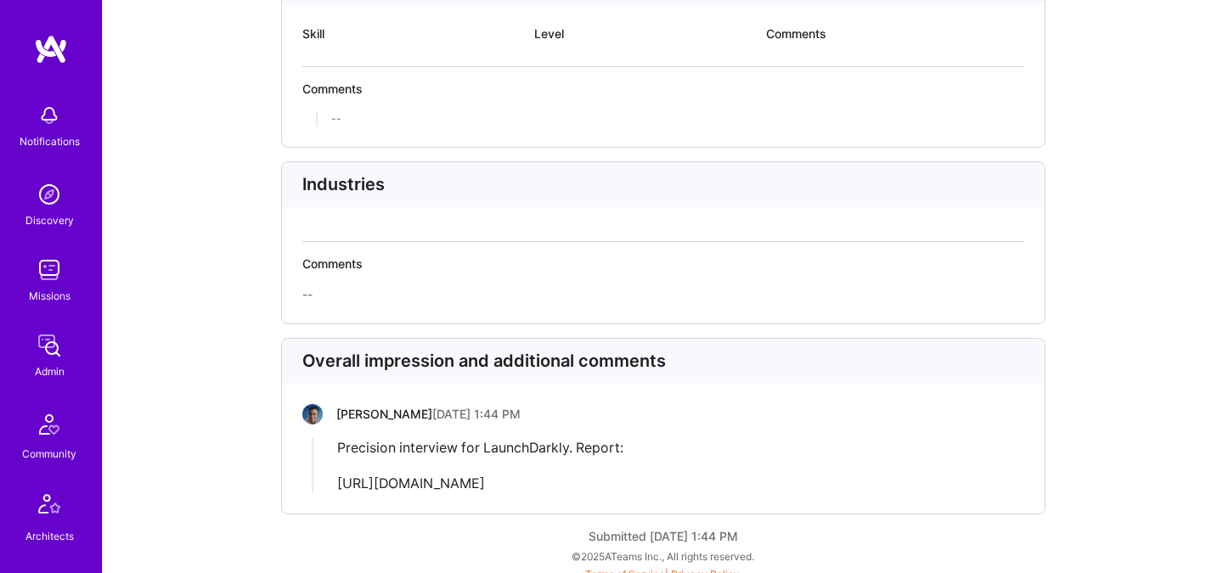
click at [492, 447] on span "Precision interview for LaunchDarkly. Report: https://docs.google.com/document/…" at bounding box center [480, 465] width 286 height 53
copy span "https://docs.google.com/document/d/1_8434LY08ptfQpbVnuPZL_FqKcKIubKtwrGdaitVQxM…"
